Goal: Task Accomplishment & Management: Manage account settings

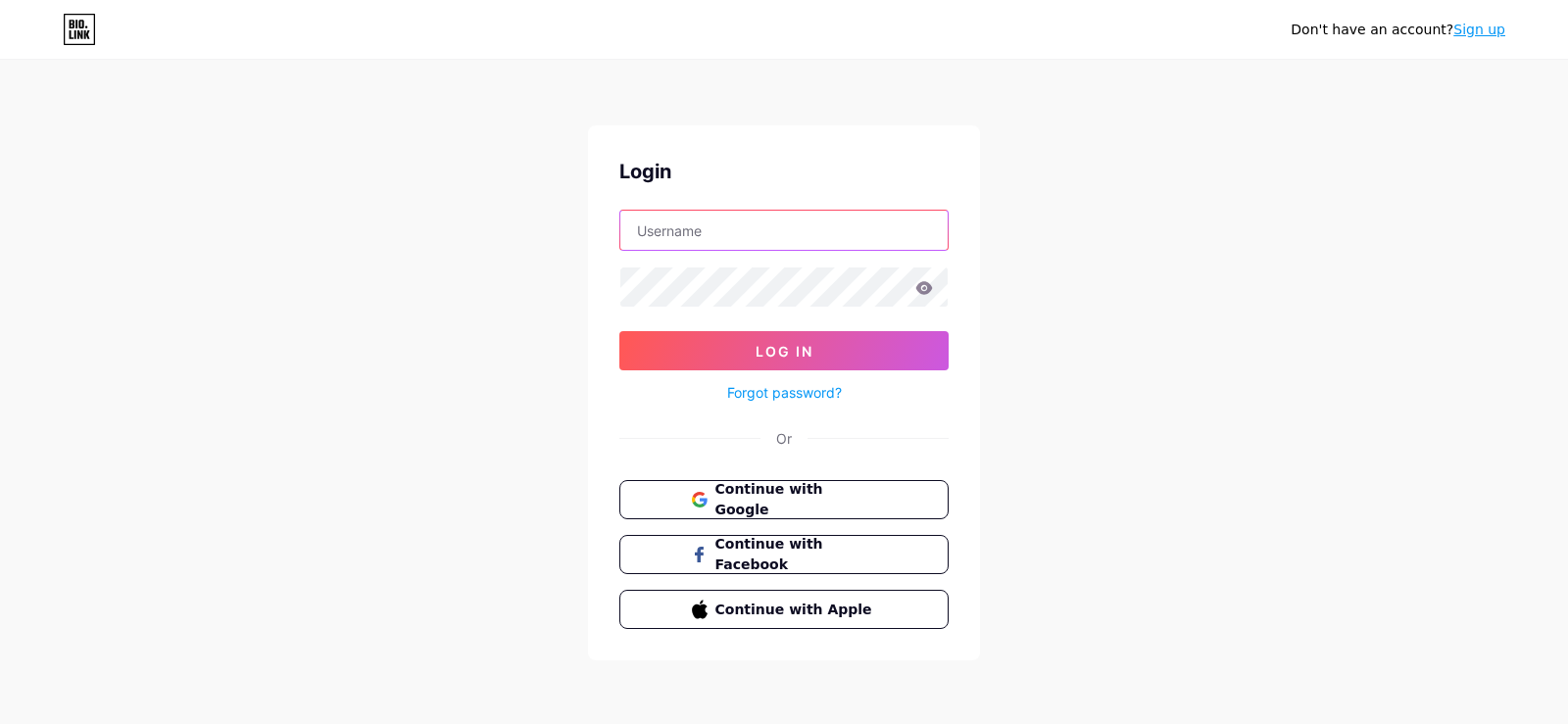
type input "[EMAIL_ADDRESS][DOMAIN_NAME]"
click at [747, 375] on div "Forgot password?" at bounding box center [784, 387] width 329 height 34
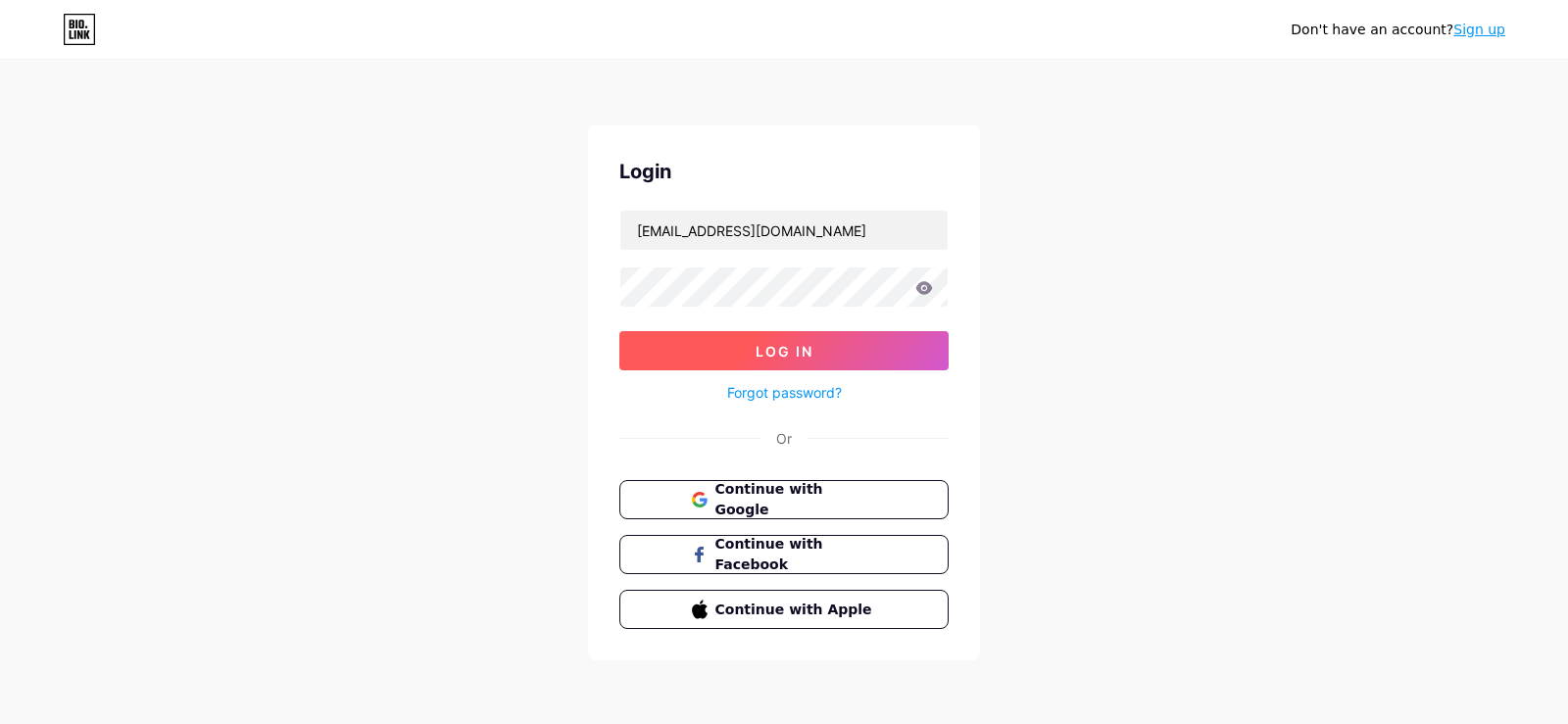
click at [747, 351] on button "Log In" at bounding box center [784, 350] width 329 height 39
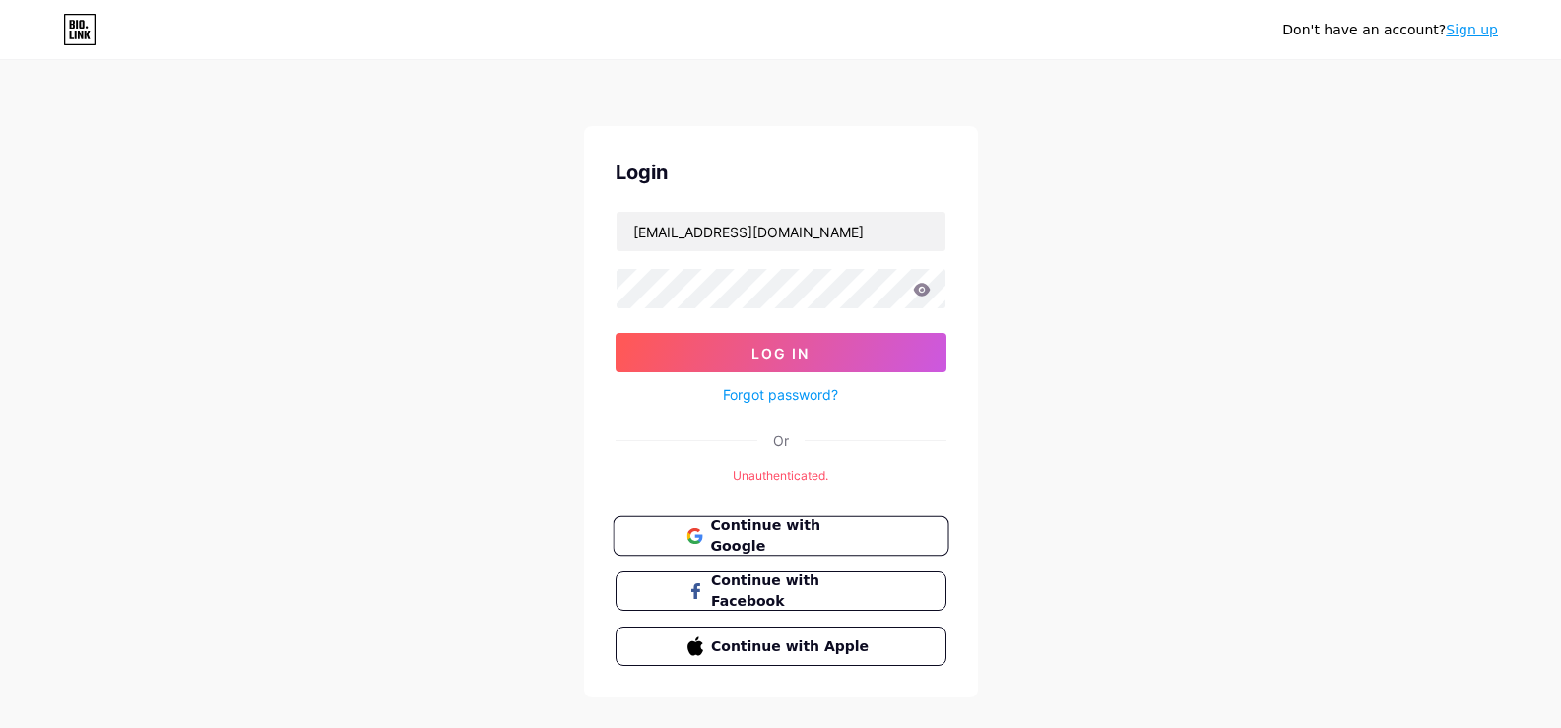
click at [745, 532] on span "Continue with Google" at bounding box center [792, 536] width 164 height 42
type input "[EMAIL_ADDRESS][DOMAIN_NAME]"
click at [757, 253] on form "crittercontroloforlando@gmail.com Log In Forgot password?" at bounding box center [781, 309] width 331 height 196
click at [768, 354] on span "Log In" at bounding box center [781, 353] width 58 height 17
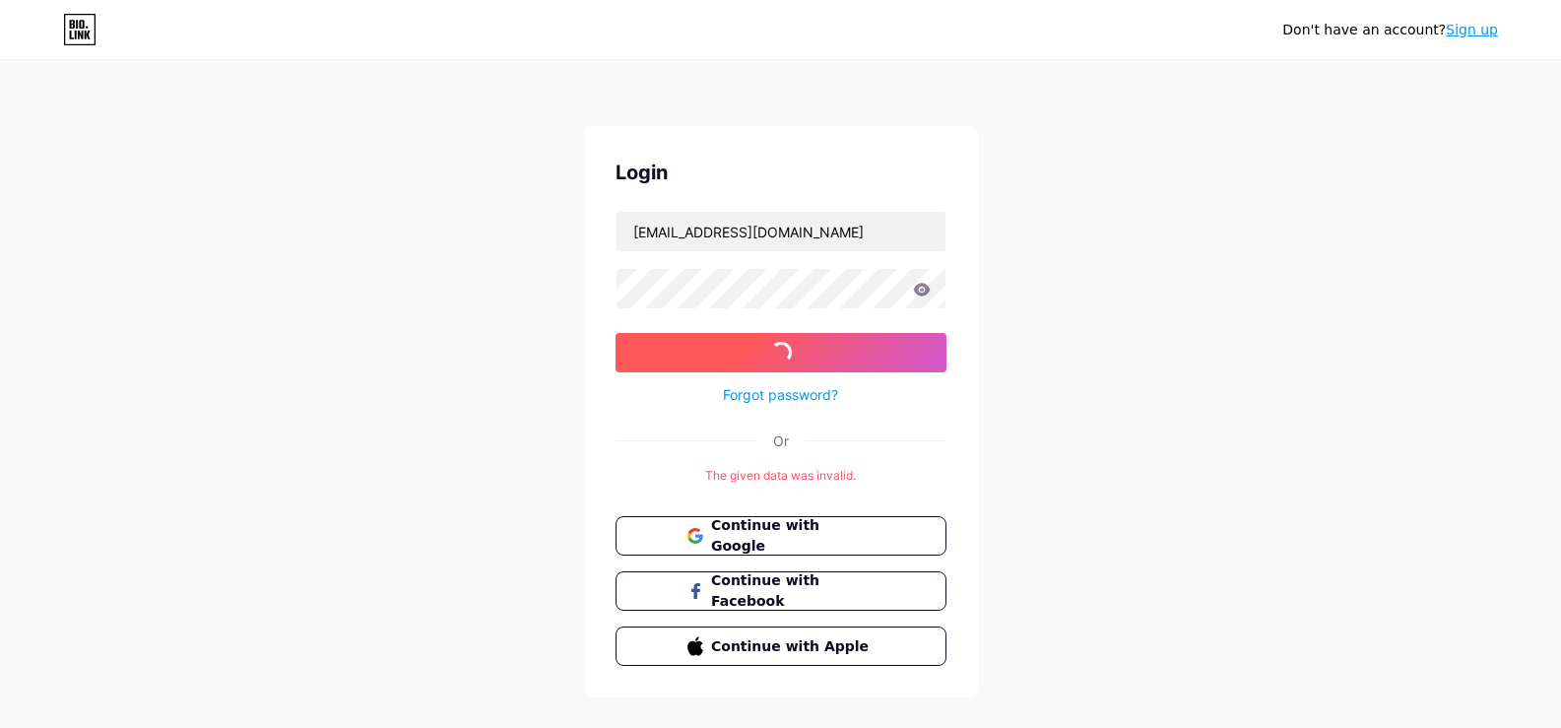
click at [768, 354] on span "Log In" at bounding box center [781, 353] width 58 height 17
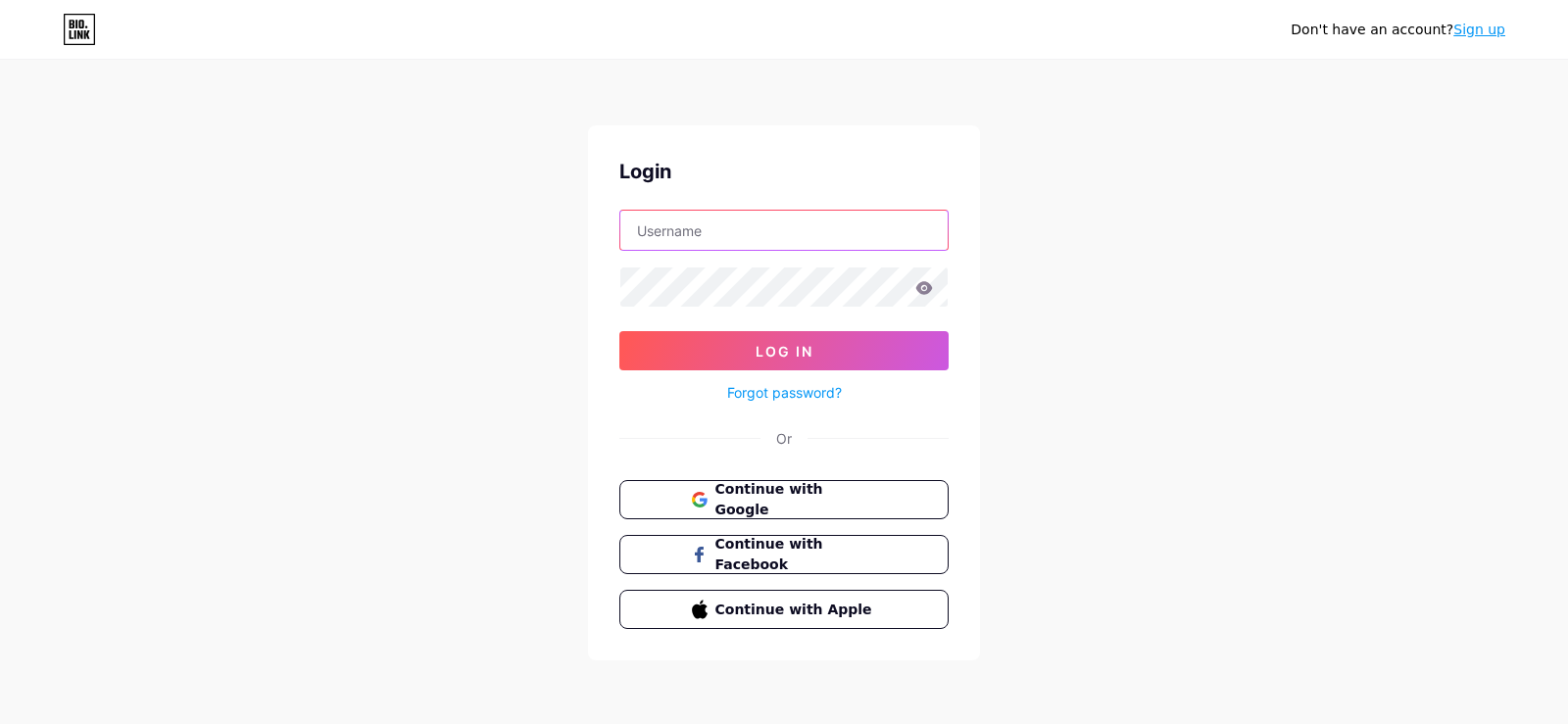
type input "[EMAIL_ADDRESS][DOMAIN_NAME]"
click at [796, 393] on link "Forgot password?" at bounding box center [784, 392] width 114 height 21
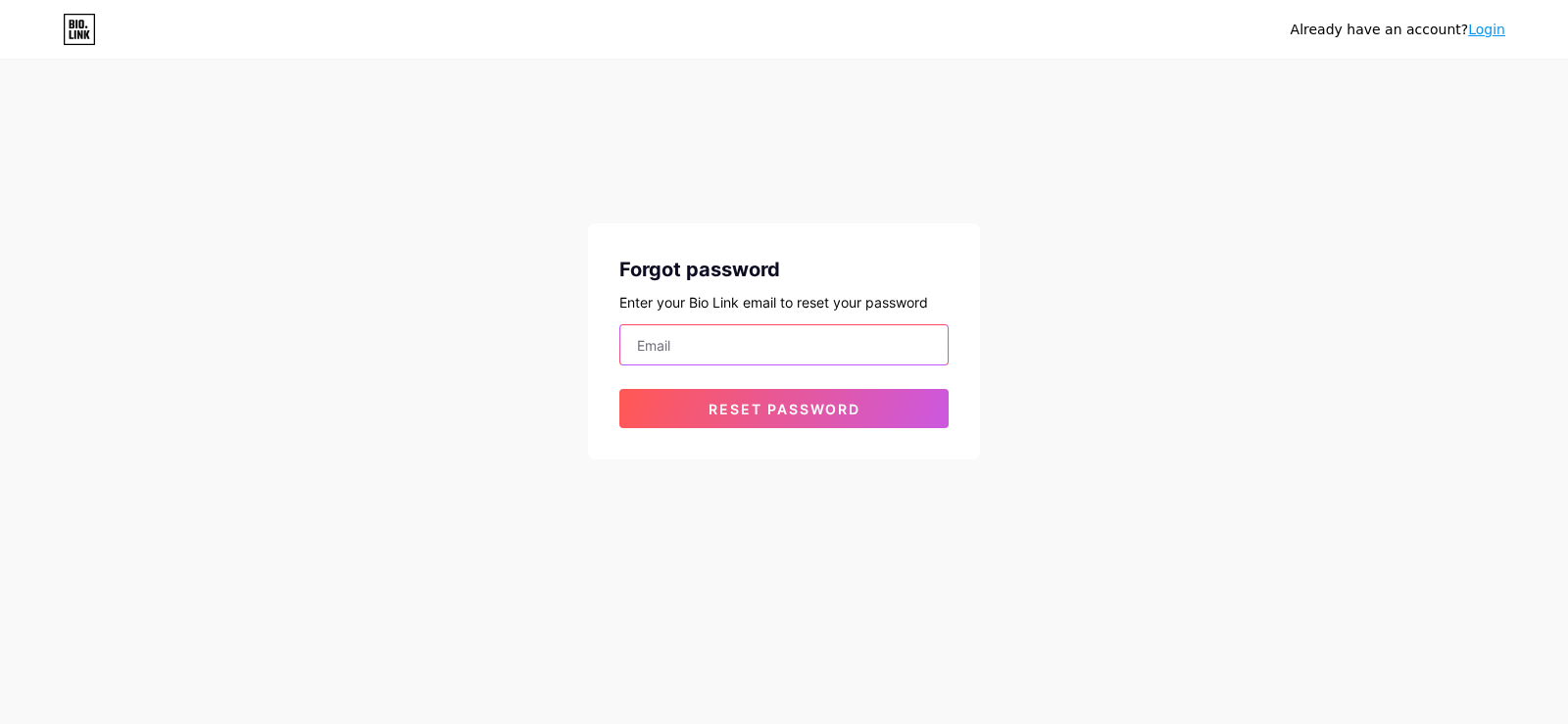
click at [771, 346] on input "email" at bounding box center [783, 344] width 327 height 39
type input "[EMAIL_ADDRESS][DOMAIN_NAME]"
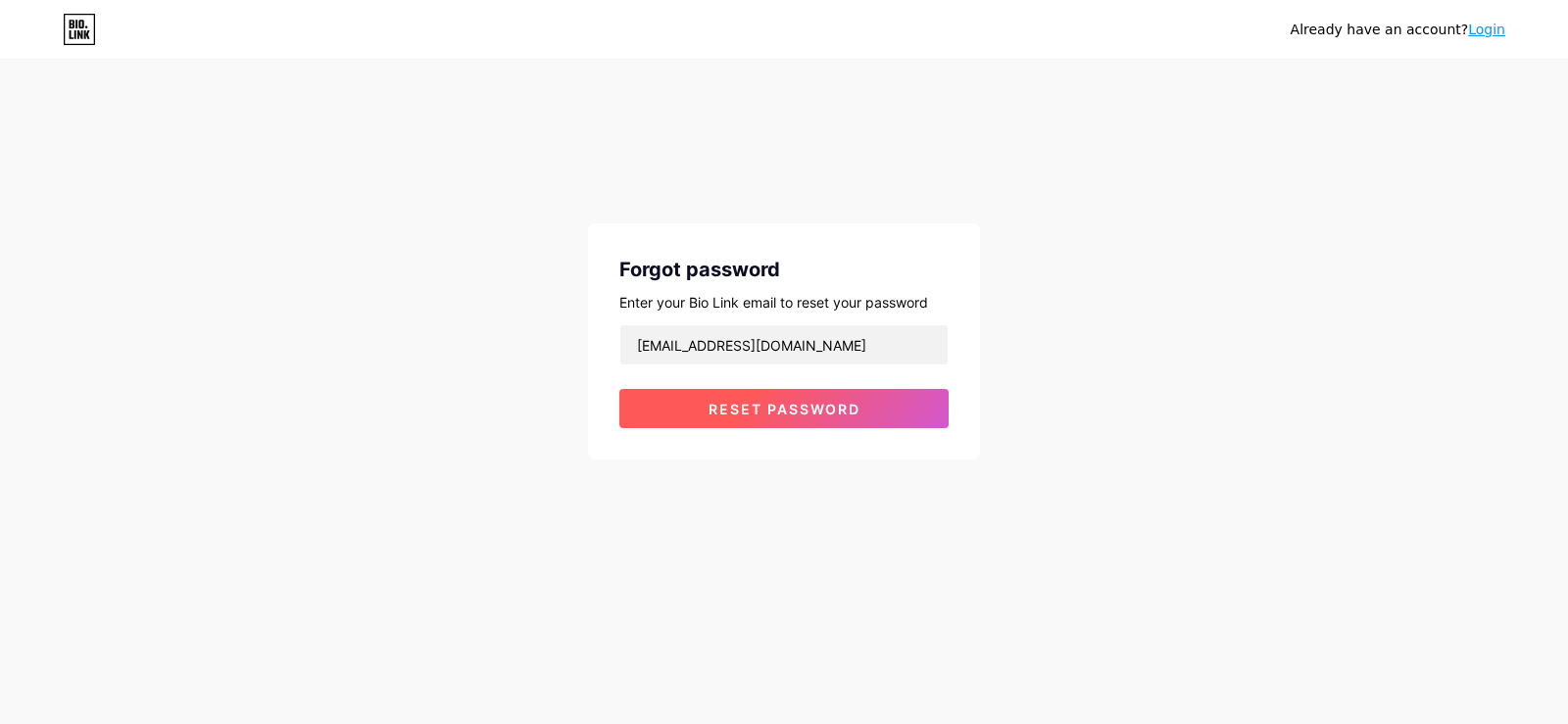
click at [788, 411] on span "Reset password" at bounding box center [784, 409] width 152 height 17
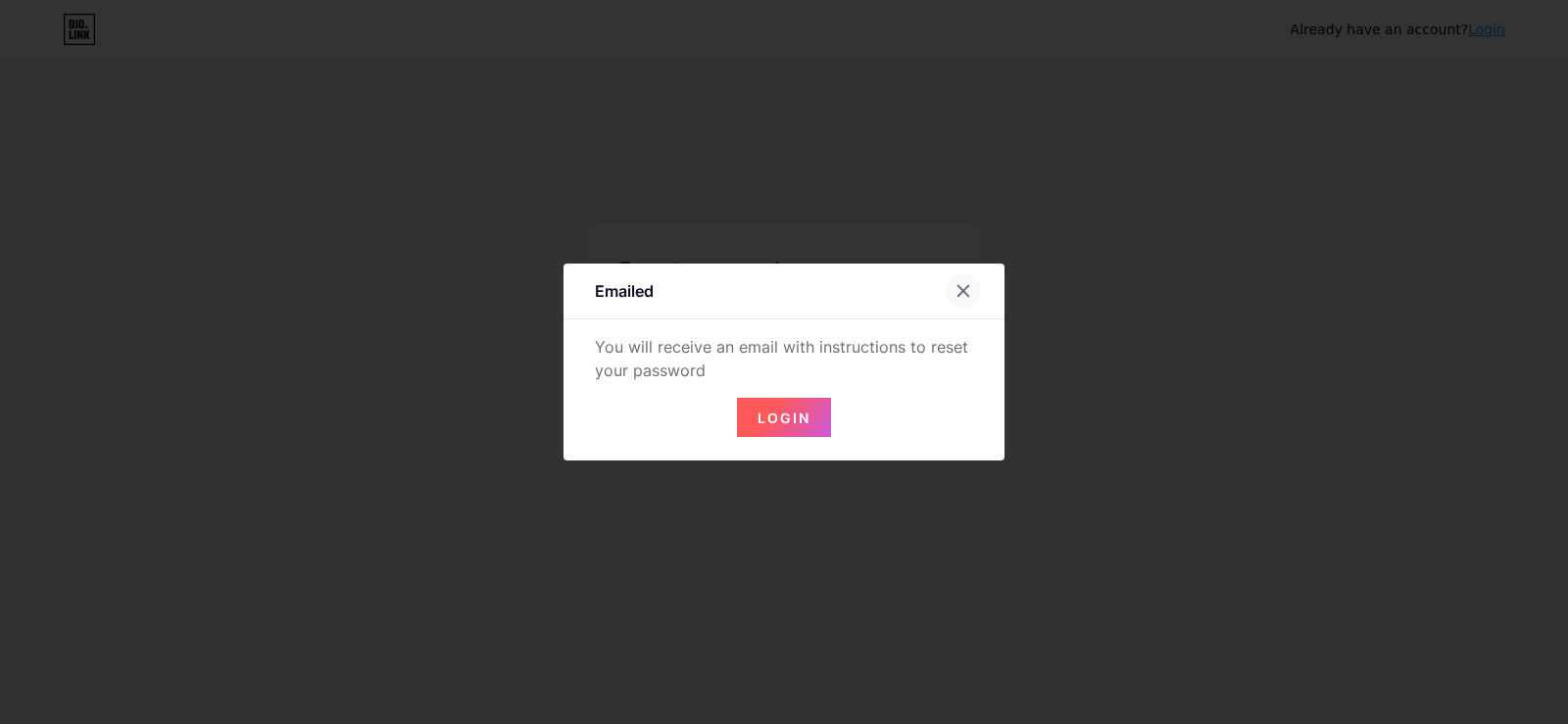
click at [959, 288] on icon at bounding box center [963, 291] width 11 height 11
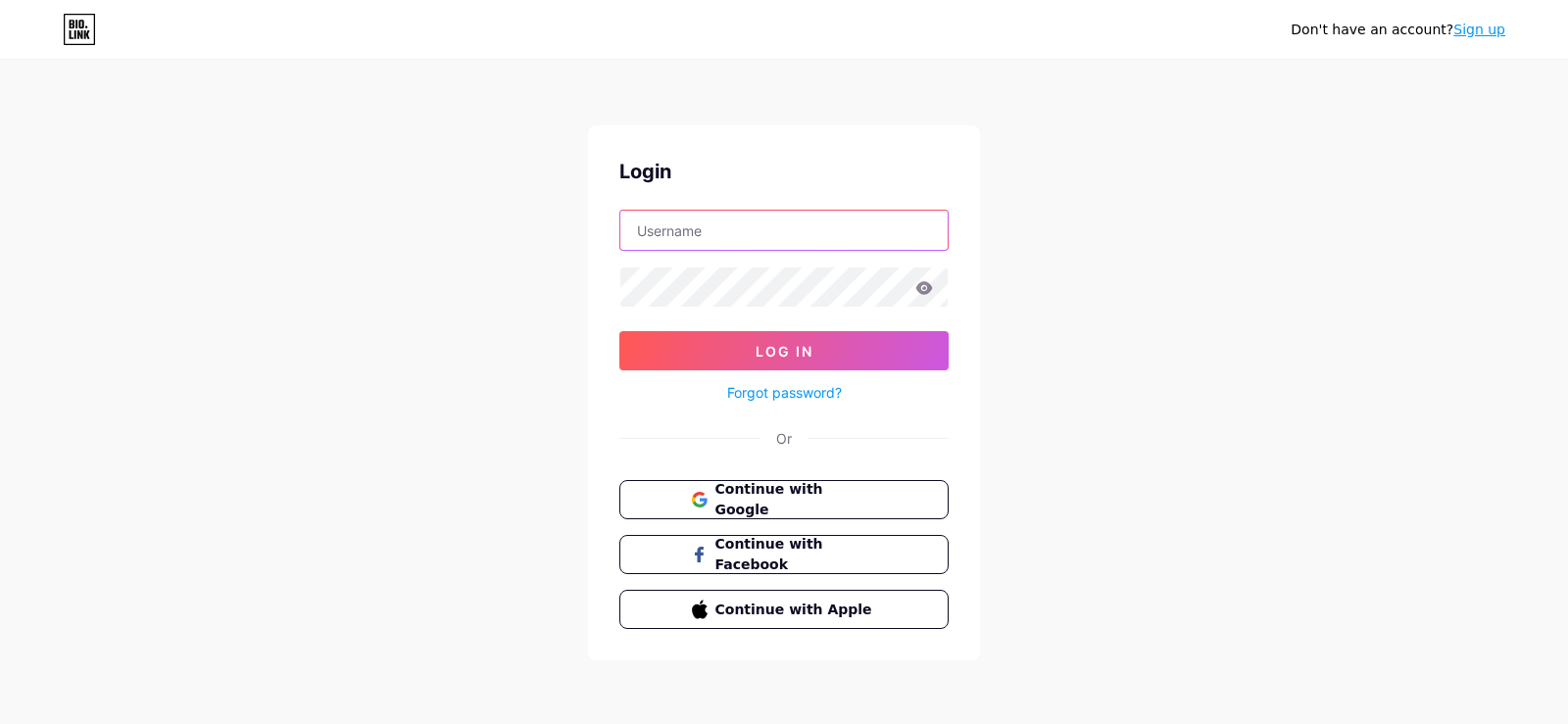
type input "[EMAIL_ADDRESS][DOMAIN_NAME]"
click at [718, 377] on div "Forgot password?" at bounding box center [784, 387] width 329 height 34
click at [709, 376] on div "Forgot password?" at bounding box center [784, 387] width 329 height 34
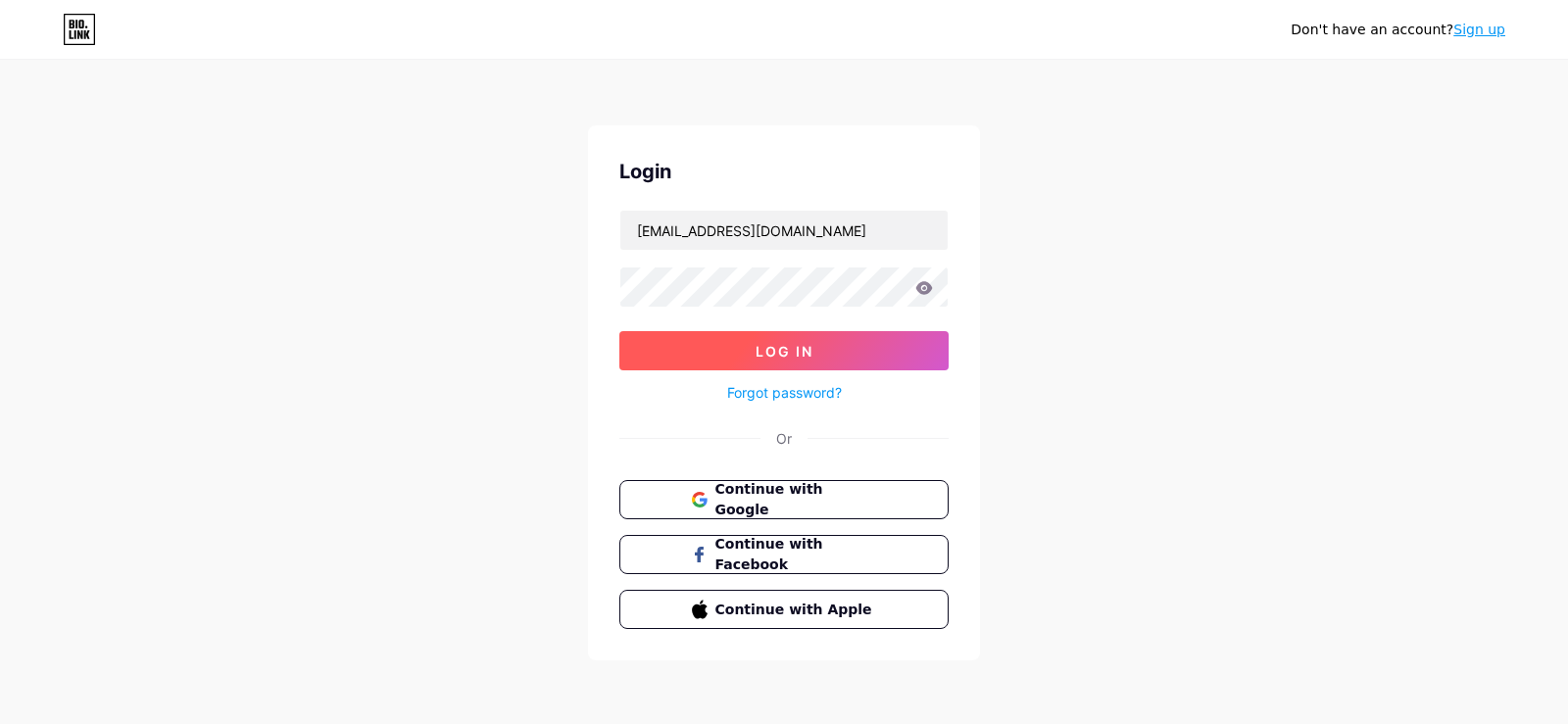
click at [698, 358] on button "Log In" at bounding box center [784, 350] width 329 height 39
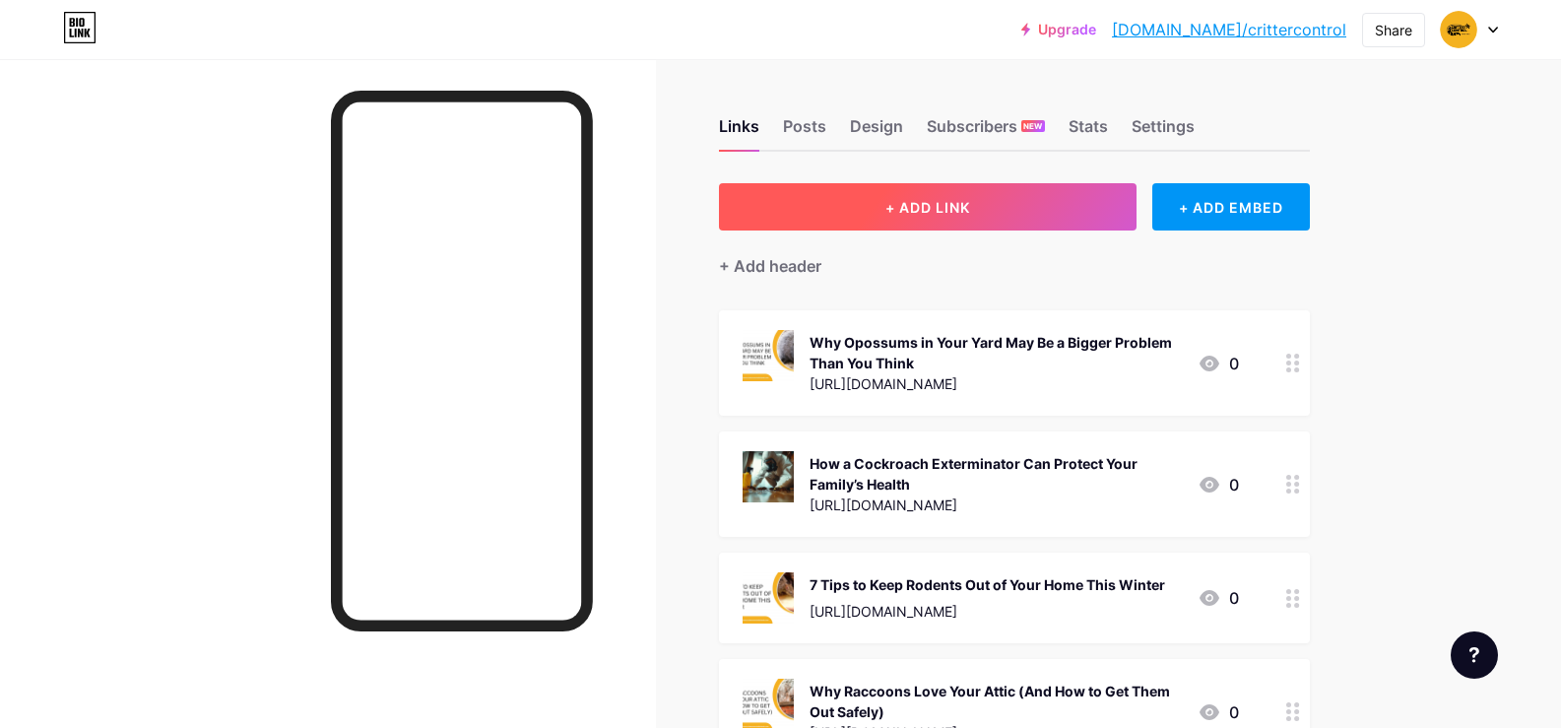
drag, startPoint x: 863, startPoint y: 175, endPoint x: 867, endPoint y: 189, distance: 14.3
click at [869, 195] on button "+ ADD LINK" at bounding box center [928, 206] width 419 height 47
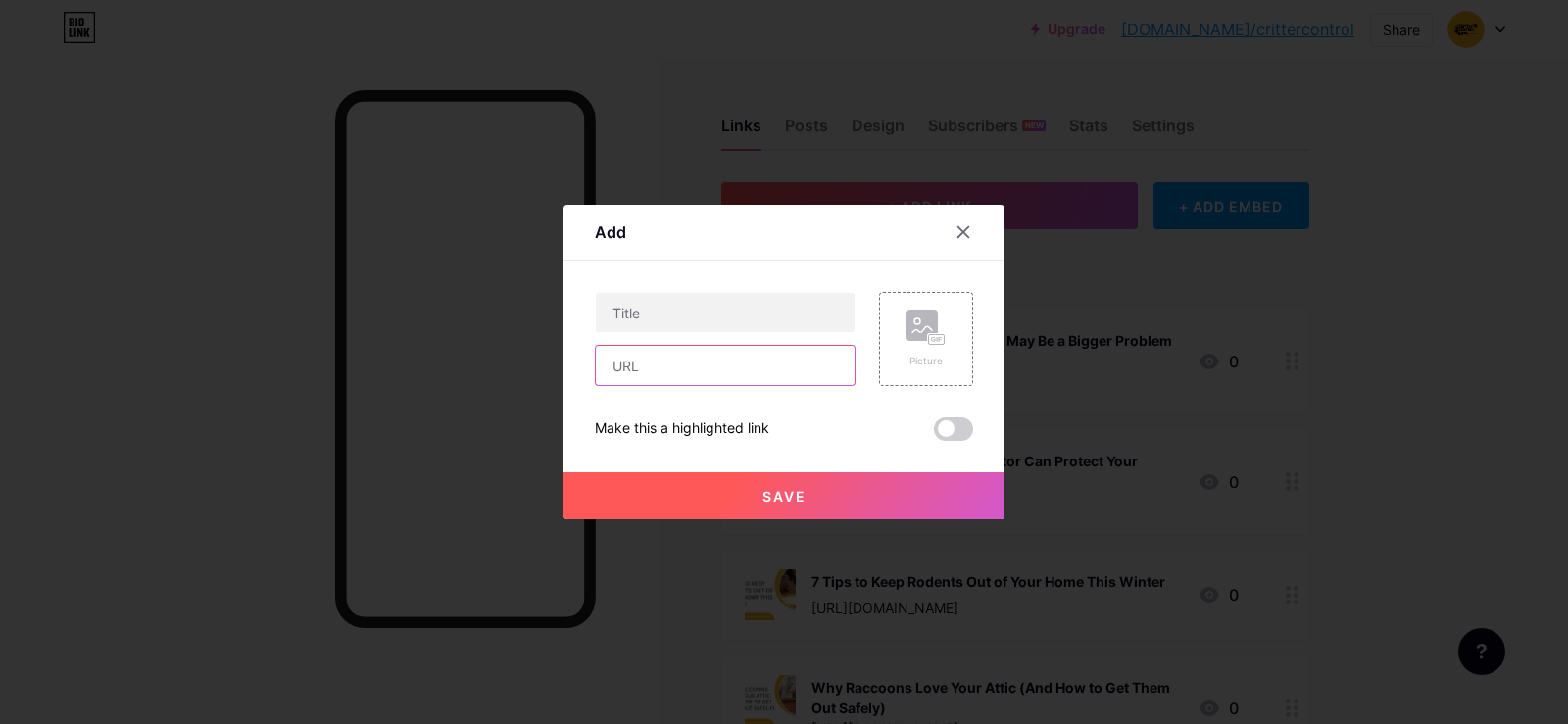
paste input "[URL][DOMAIN_NAME]"
type input "[URL][DOMAIN_NAME]"
click at [664, 313] on input "text" at bounding box center [725, 312] width 259 height 39
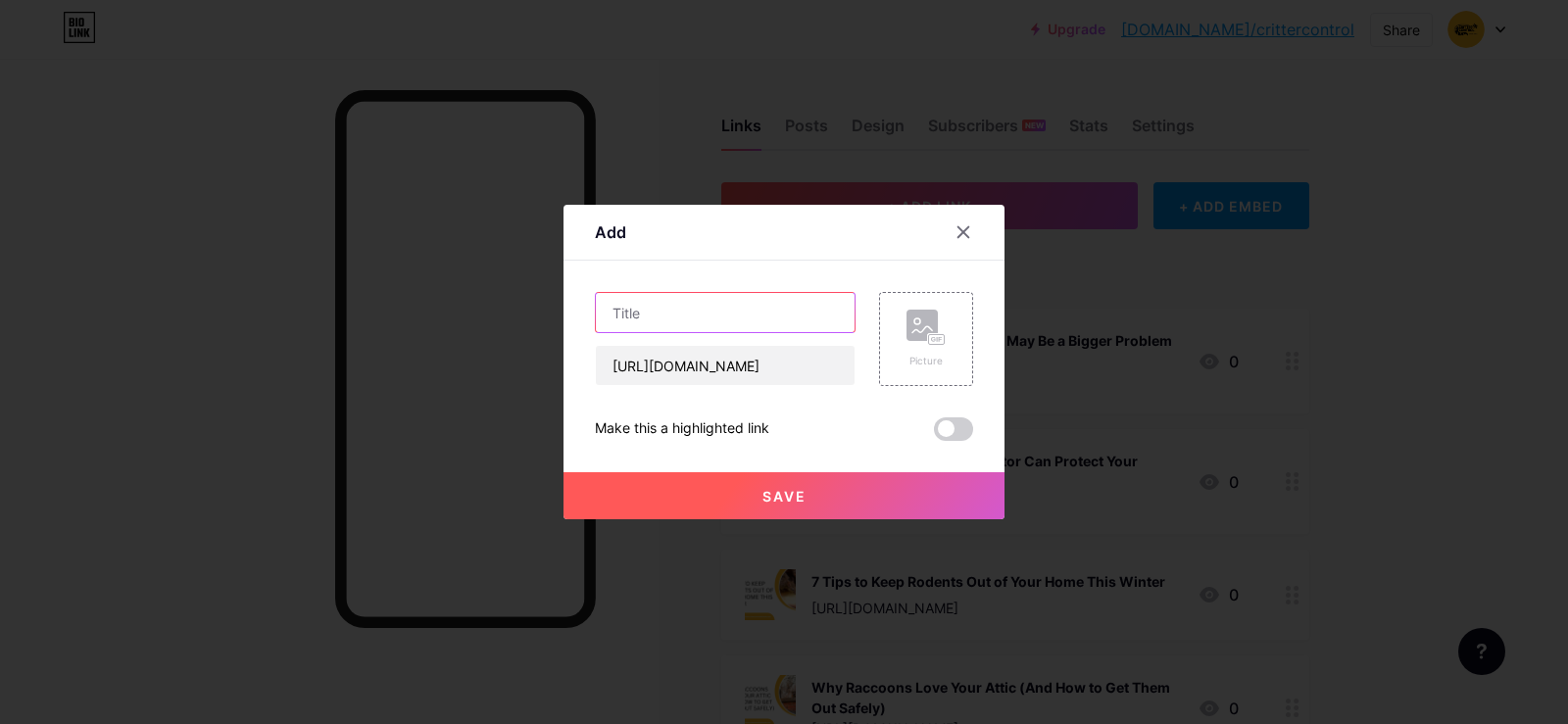
paste input "How to Keep Raccoons Out of Your Trash and Off Your Property"
type input "How to Keep Raccoons Out of Your Trash and Off Your Property"
click at [942, 303] on div "Picture" at bounding box center [926, 339] width 95 height 94
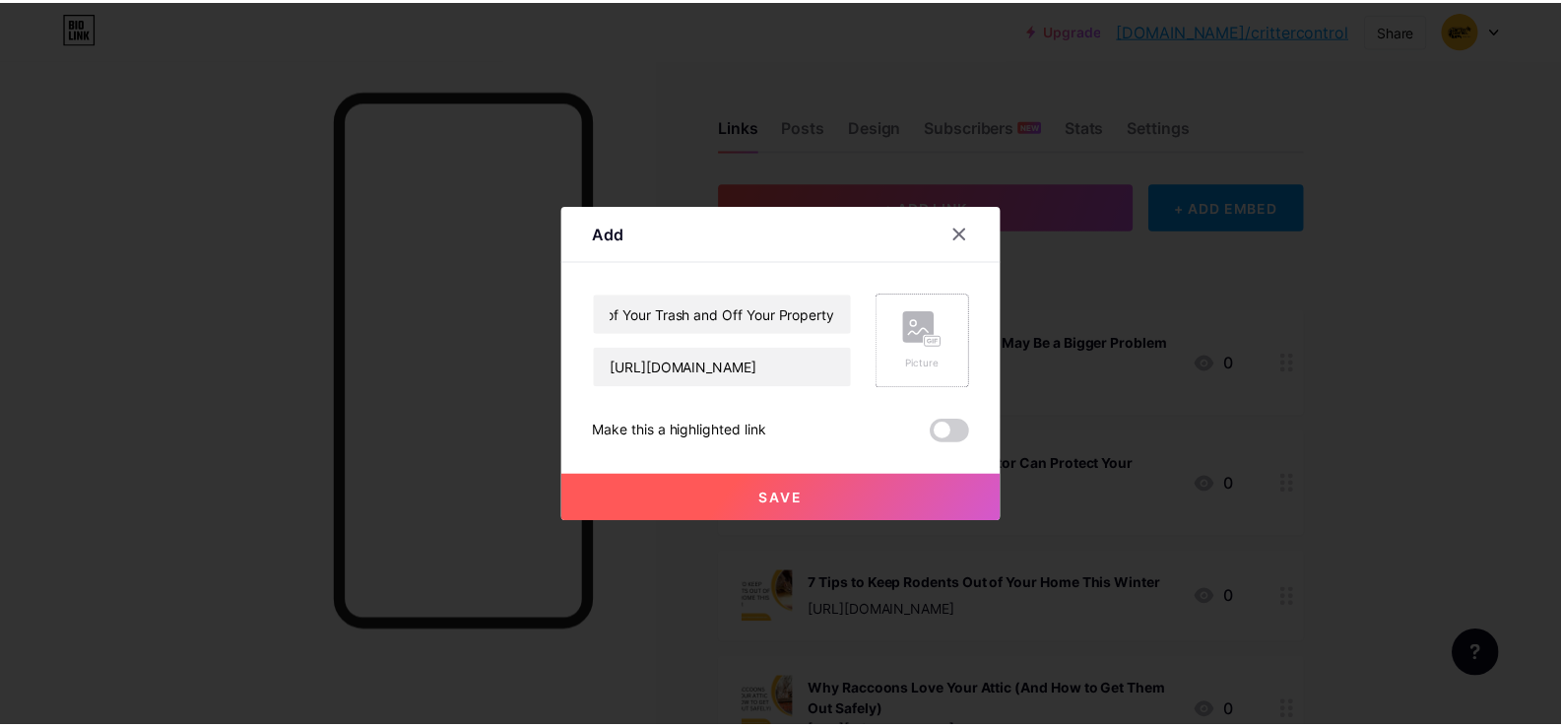
scroll to position [0, 0]
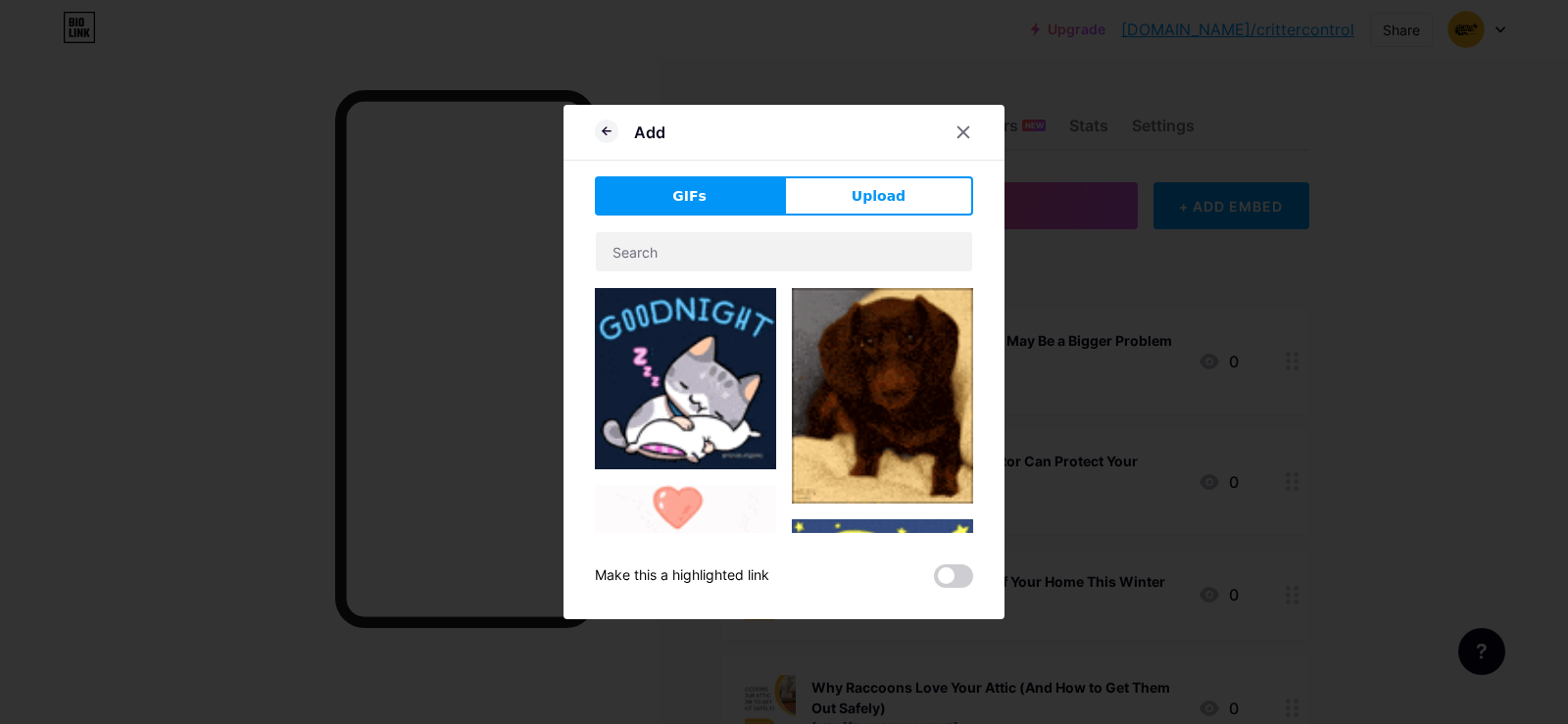
click at [881, 219] on div "GIFs Upload Content YouTube Play YouTube video without leaving your page. ADD V…" at bounding box center [784, 382] width 378 height 412
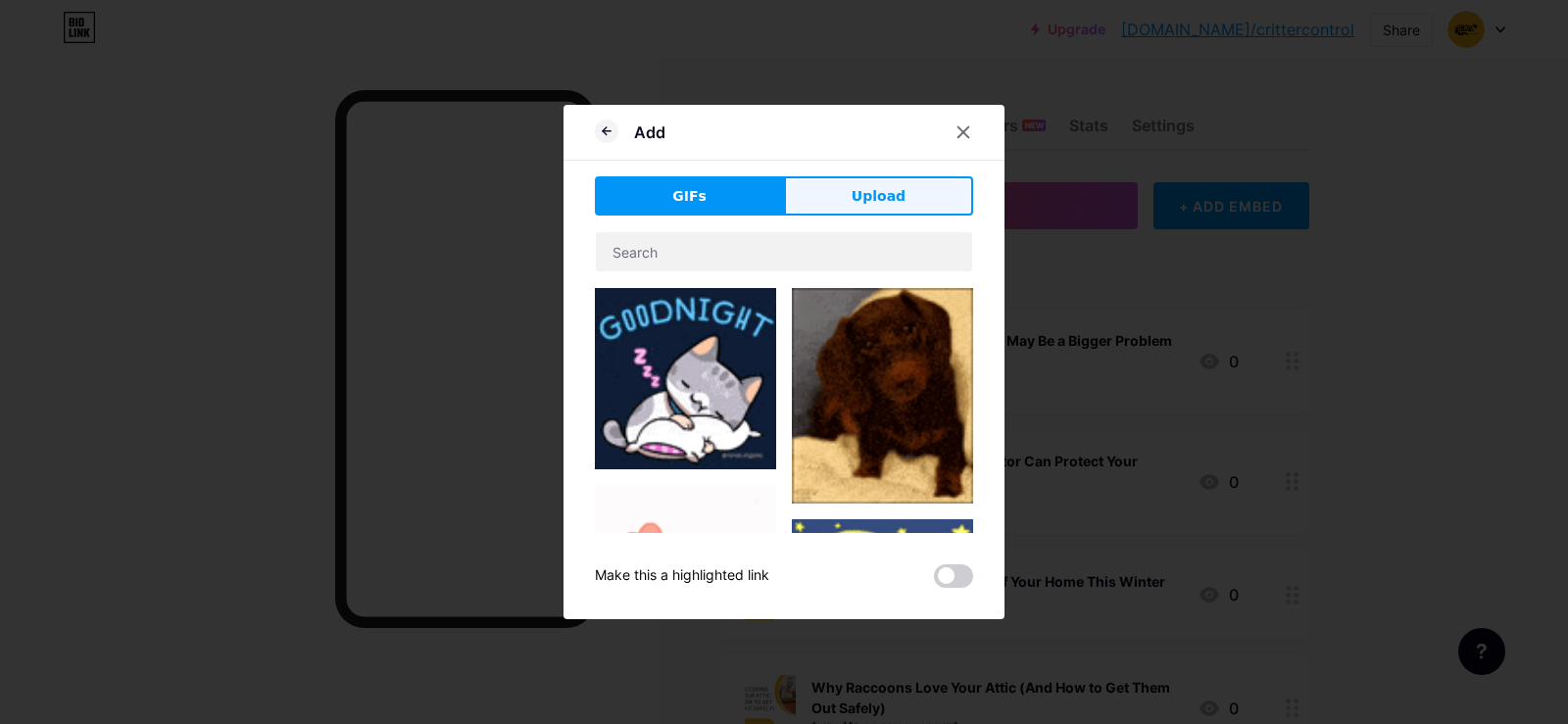
click at [881, 201] on span "Upload" at bounding box center [879, 196] width 54 height 21
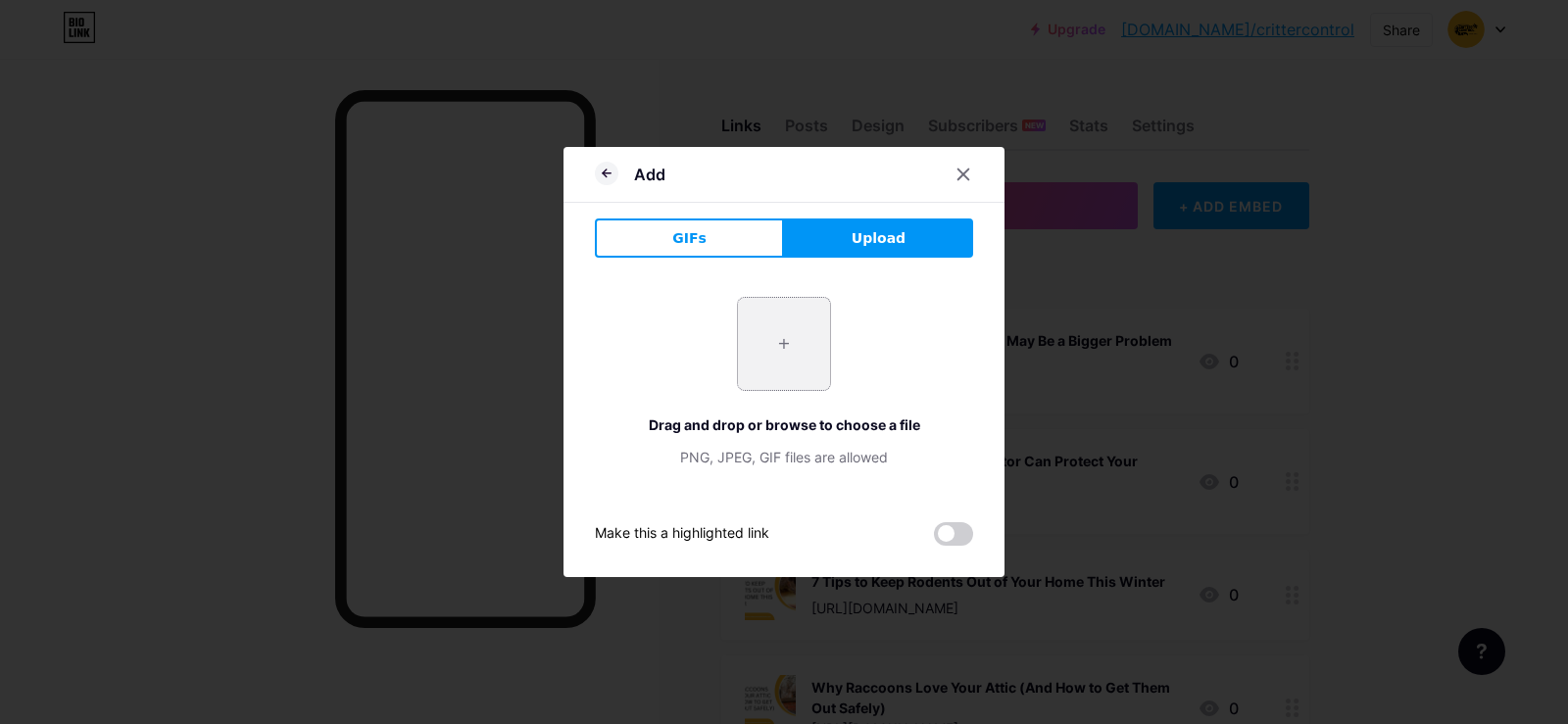
click at [799, 353] on input "file" at bounding box center [784, 343] width 93 height 92
type input "C:\fakepath\How to Keep Raccoons Out of Your Trash and Off Your Property.jpg"
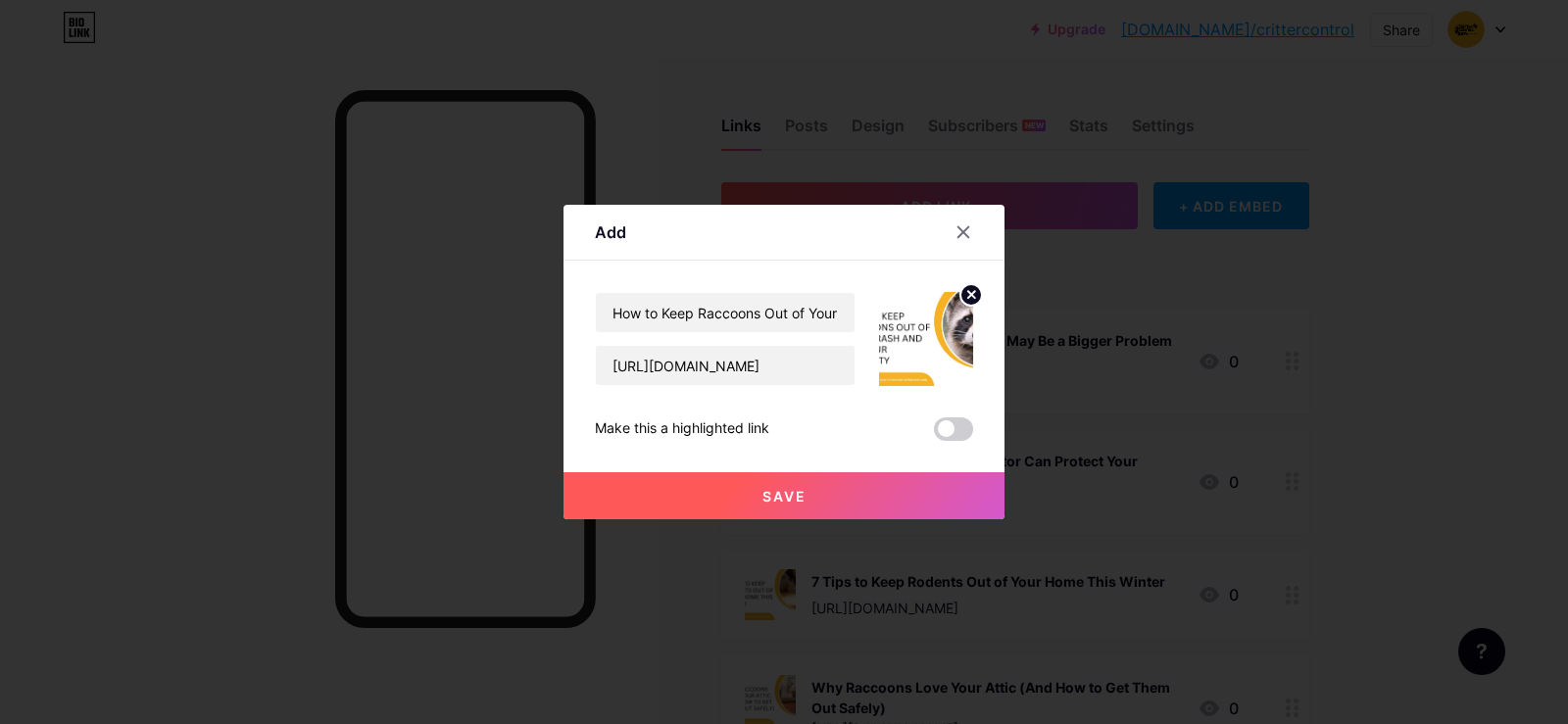
click at [734, 497] on button "Save" at bounding box center [783, 495] width 441 height 47
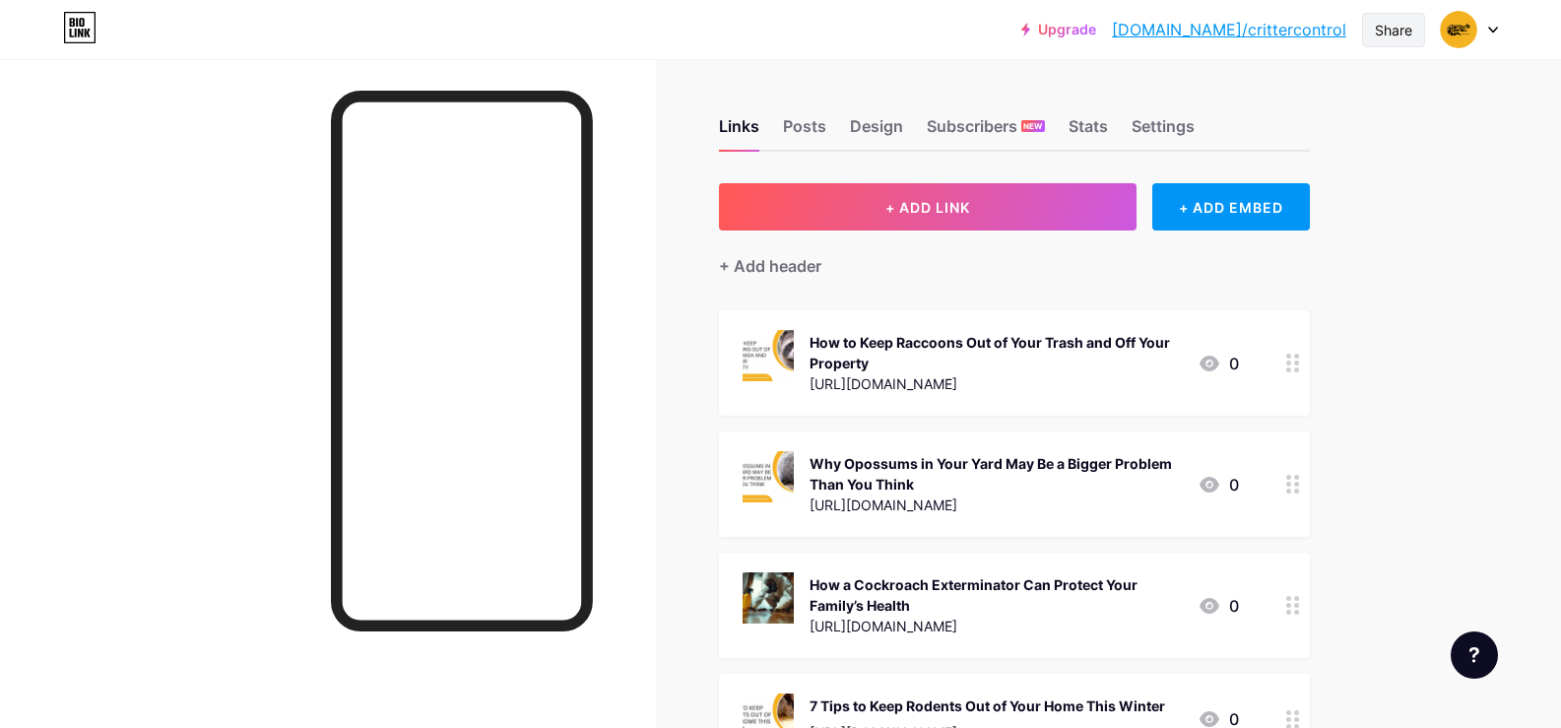
click at [1389, 26] on div "Share" at bounding box center [1393, 30] width 37 height 21
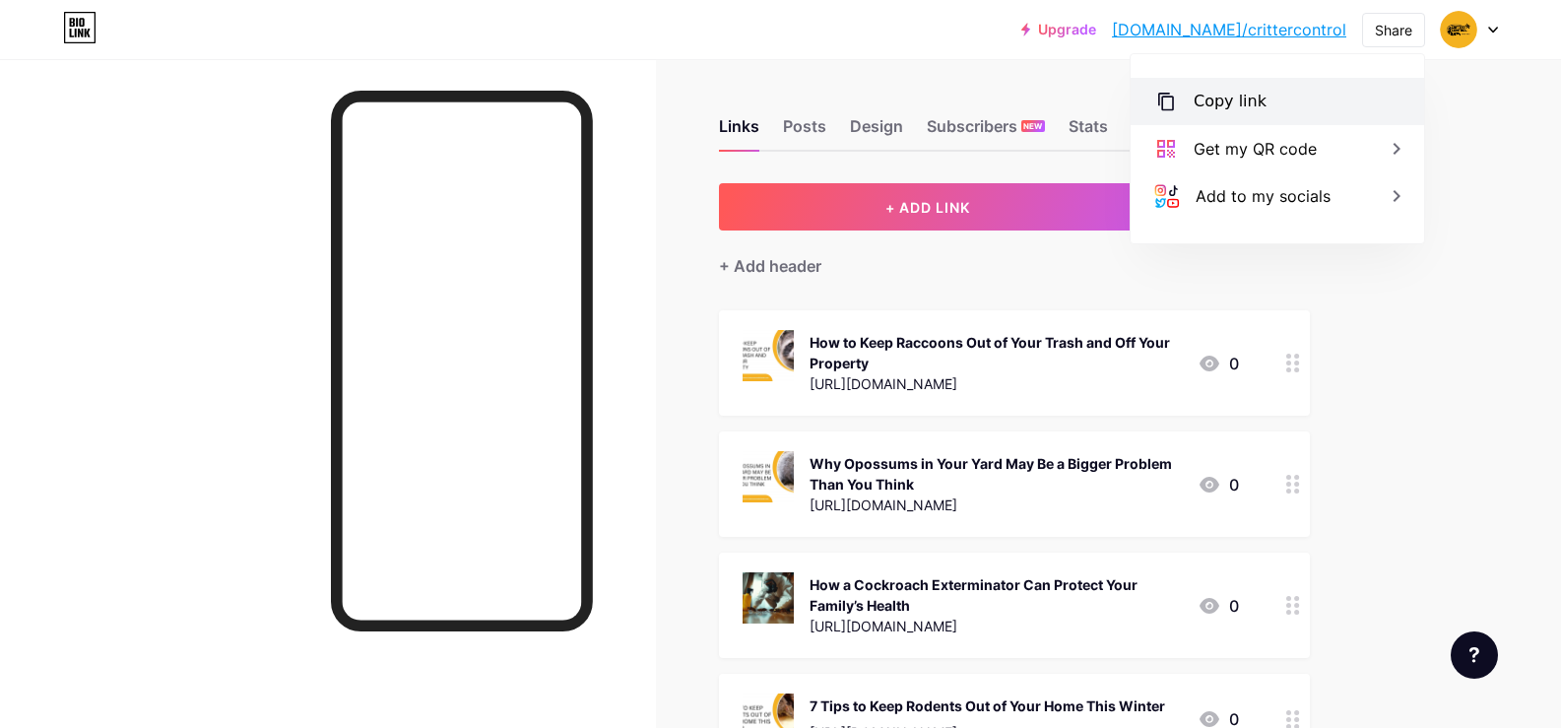
click at [1272, 113] on div "Copy link" at bounding box center [1278, 101] width 294 height 47
